Goal: Navigation & Orientation: Go to known website

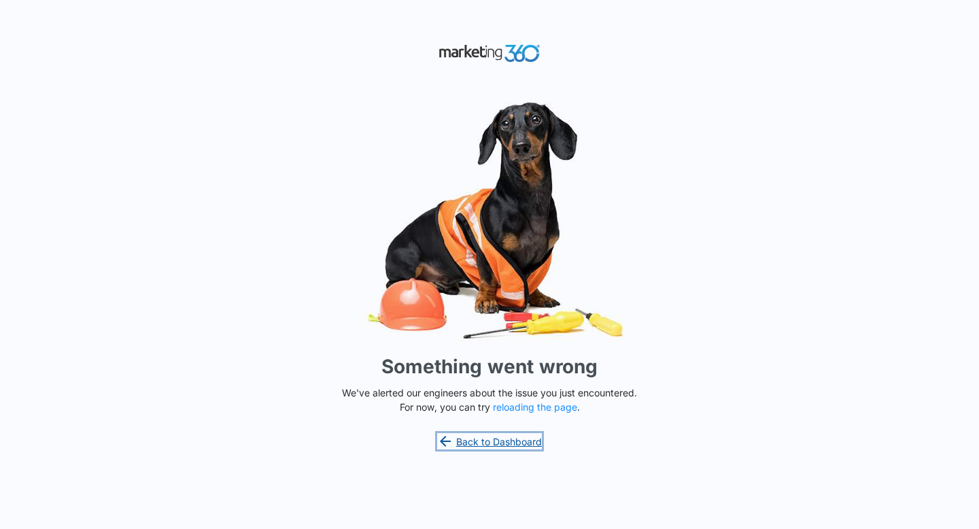
click at [513, 441] on link "Back to Dashboard" at bounding box center [489, 441] width 105 height 16
click at [534, 409] on button "reloading the page" at bounding box center [535, 407] width 84 height 11
